Goal: Navigation & Orientation: Understand site structure

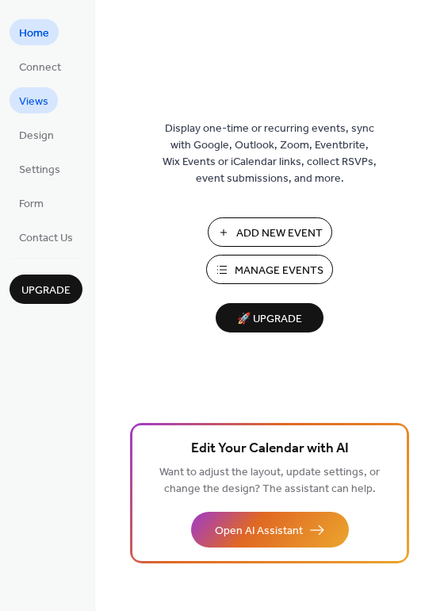
click at [34, 106] on span "Views" at bounding box center [33, 102] width 29 height 17
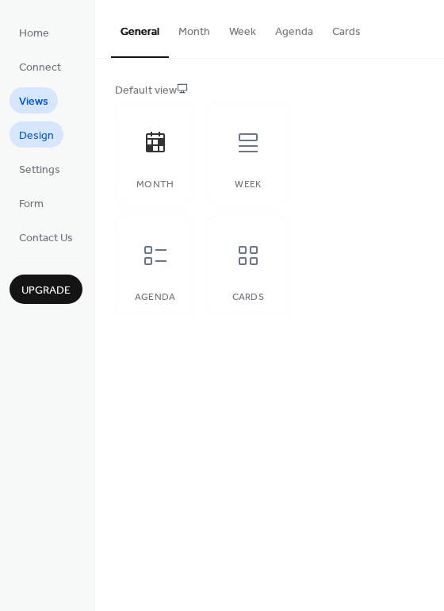
click at [36, 134] on span "Design" at bounding box center [36, 136] width 35 height 17
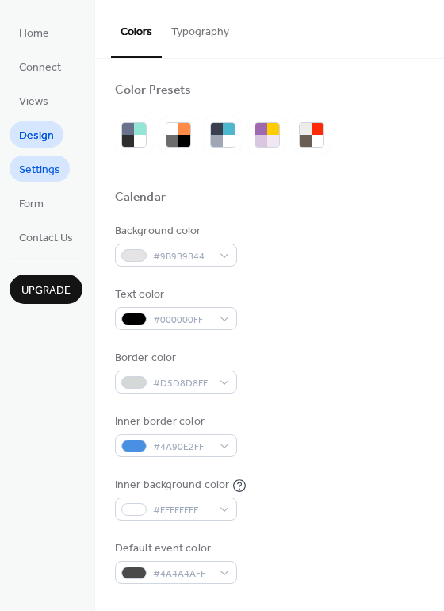
click at [37, 166] on span "Settings" at bounding box center [39, 170] width 41 height 17
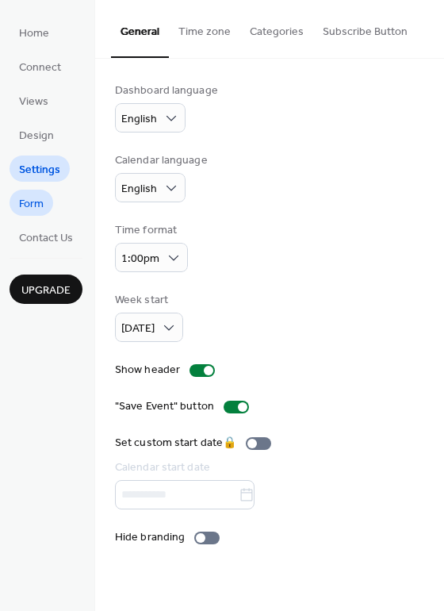
click at [34, 198] on span "Form" at bounding box center [31, 204] width 25 height 17
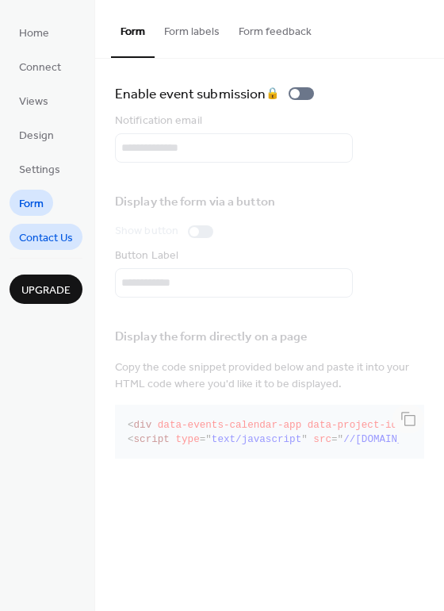
click at [34, 233] on span "Contact Us" at bounding box center [46, 238] width 54 height 17
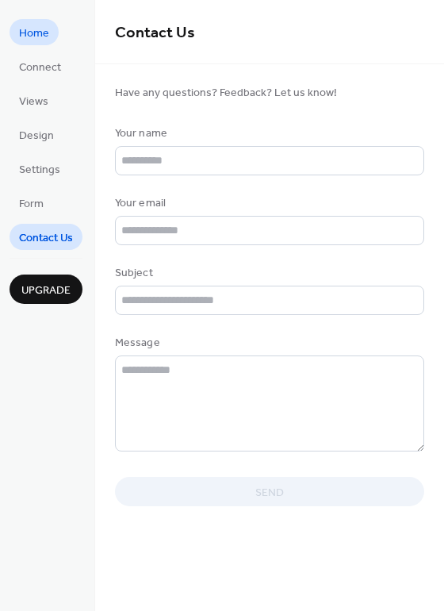
click at [53, 33] on link "Home" at bounding box center [34, 32] width 49 height 26
